Goal: Find specific page/section: Find specific page/section

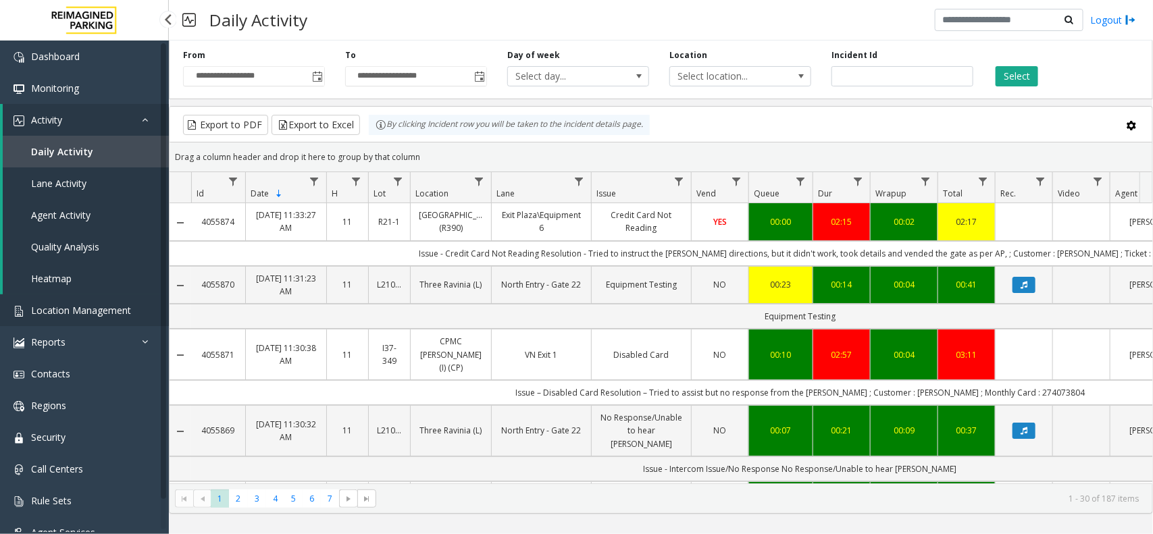
scroll to position [0, 169]
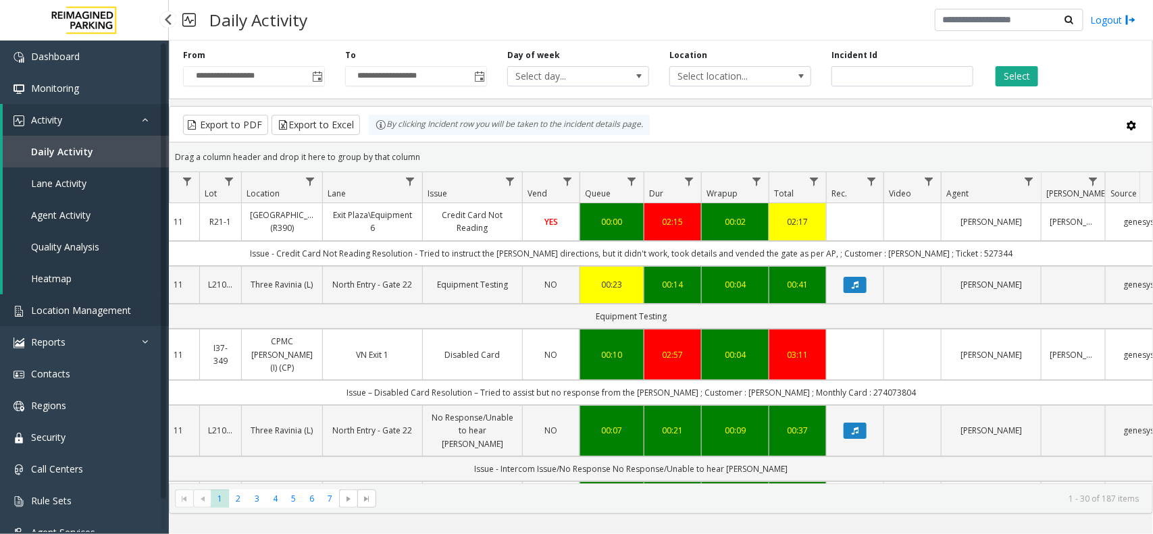
click at [69, 313] on span "Location Management" at bounding box center [81, 310] width 100 height 13
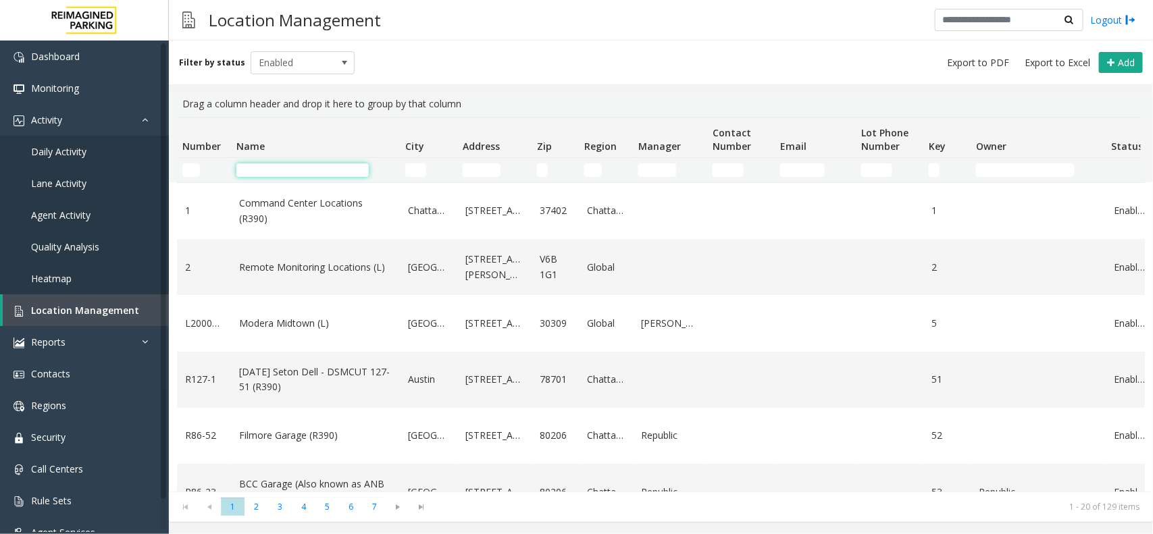
click at [304, 176] on input "Name Filter" at bounding box center [302, 170] width 132 height 14
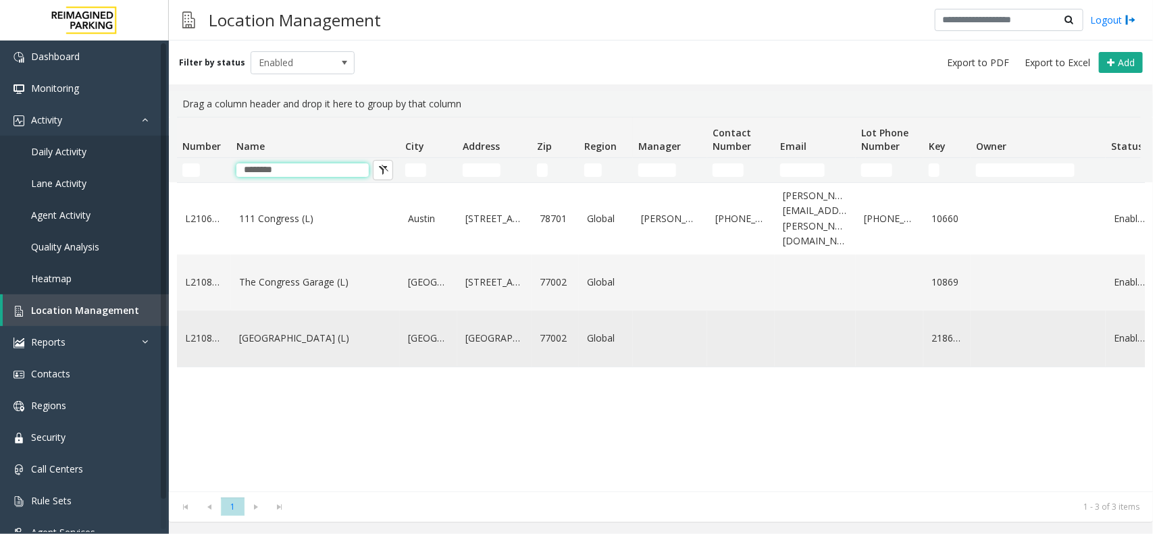
type input "********"
click at [299, 331] on link "[GEOGRAPHIC_DATA] (L)" at bounding box center [315, 338] width 153 height 15
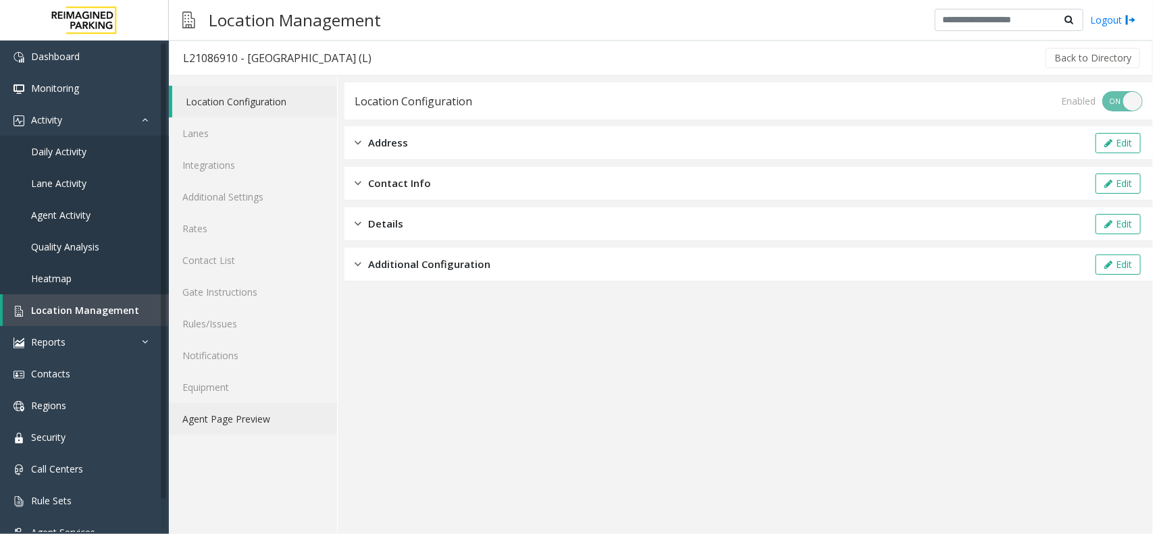
click at [221, 414] on link "Agent Page Preview" at bounding box center [253, 419] width 168 height 32
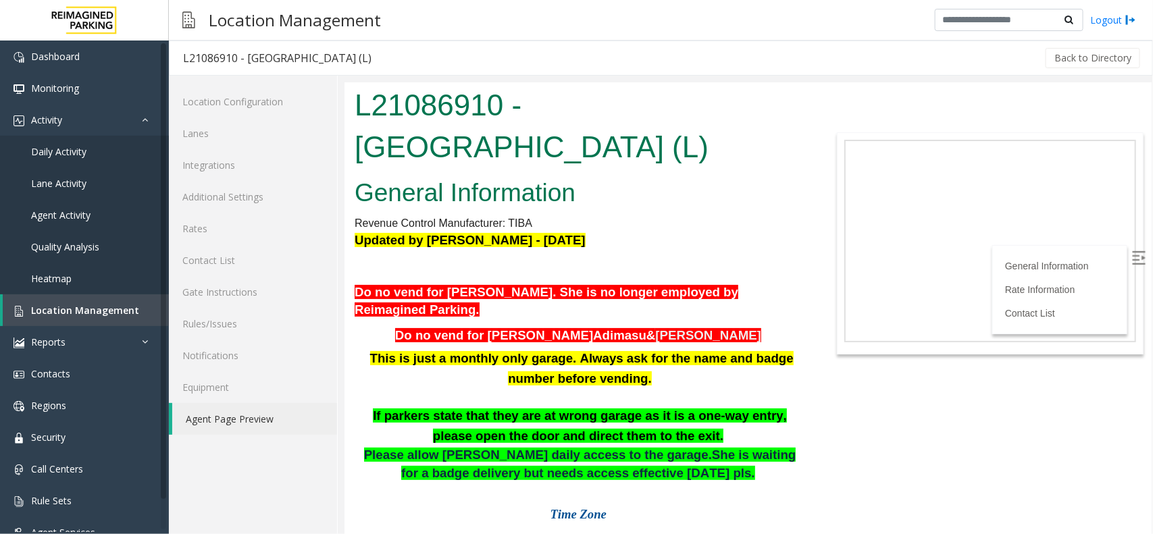
click at [983, 107] on body "L21086910 - [GEOGRAPHIC_DATA] (L) General Information Revenue Control Manufactu…" at bounding box center [747, 308] width 807 height 452
click at [1131, 251] on img at bounding box center [1138, 258] width 14 height 14
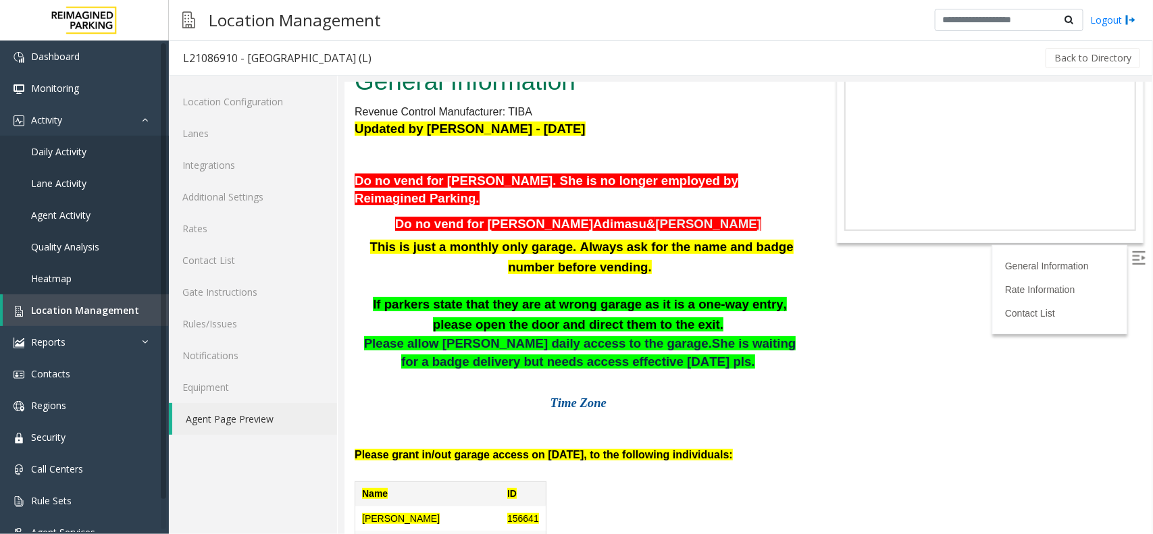
scroll to position [169, 0]
